Goal: Information Seeking & Learning: Learn about a topic

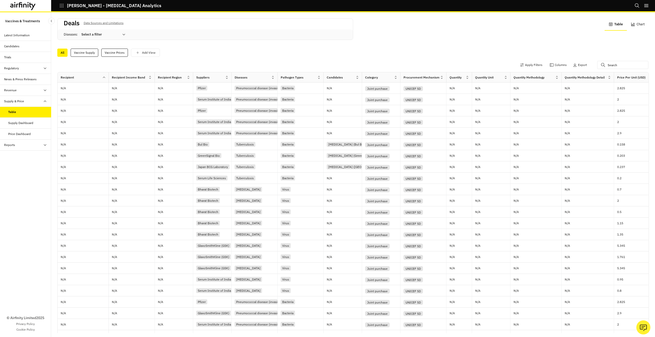
click at [19, 10] on icon at bounding box center [23, 6] width 26 height 8
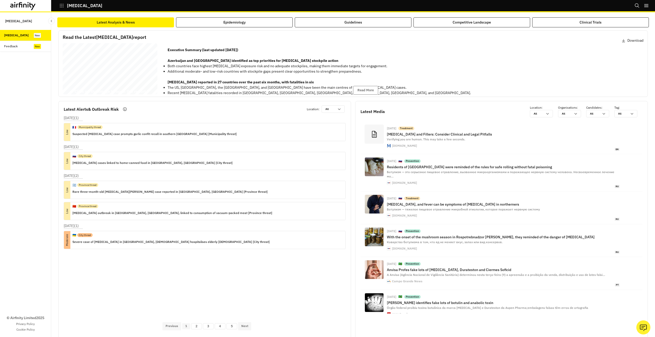
click at [144, 74] on div "Botulism Bi - annual Report 27 August 2025 © 2025 Airfinity – Private & Co nfid…" at bounding box center [110, 69] width 95 height 53
